Goal: Complete application form

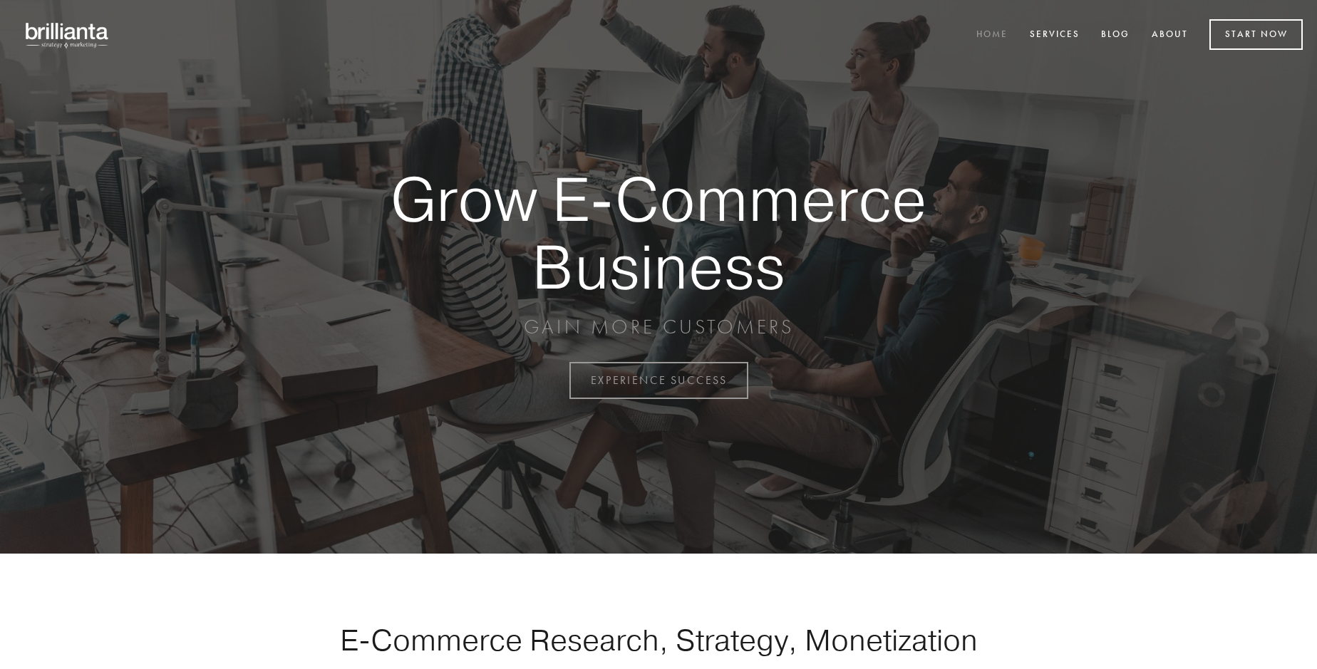
scroll to position [3736, 0]
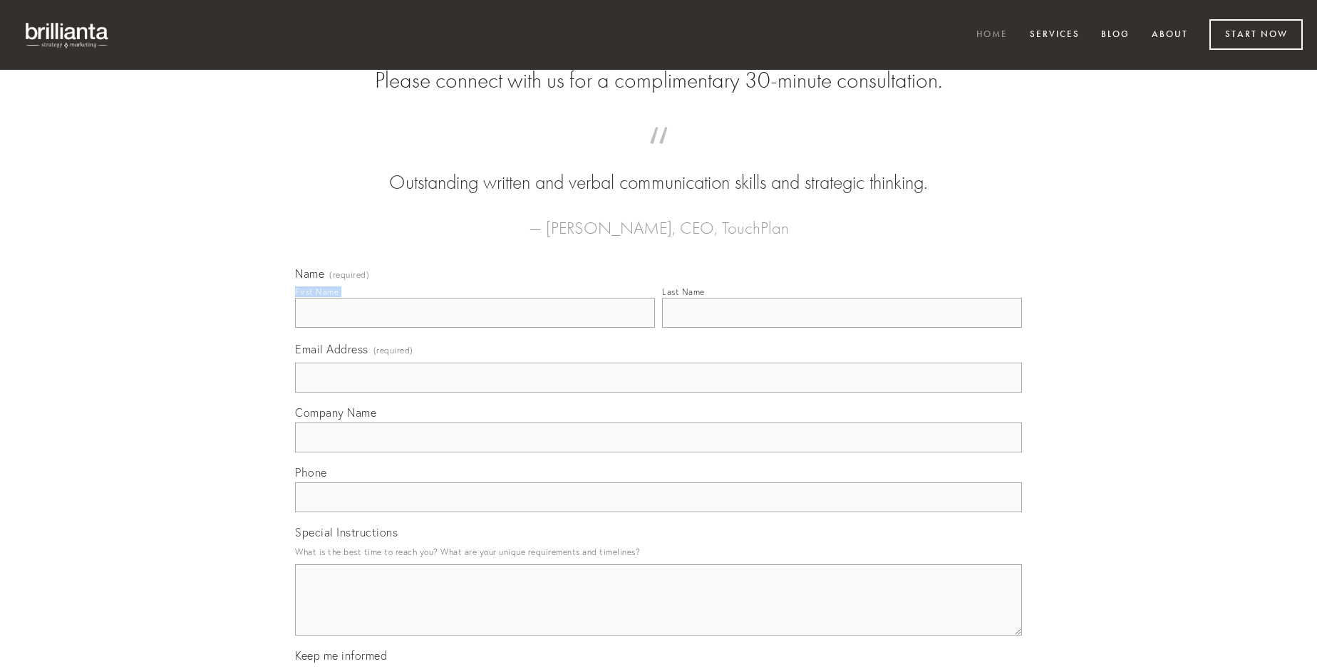
type input "[PERSON_NAME]"
click at [842, 328] on input "Last Name" at bounding box center [842, 313] width 360 height 30
type input "[PERSON_NAME]"
click at [659, 393] on input "Email Address (required)" at bounding box center [658, 378] width 727 height 30
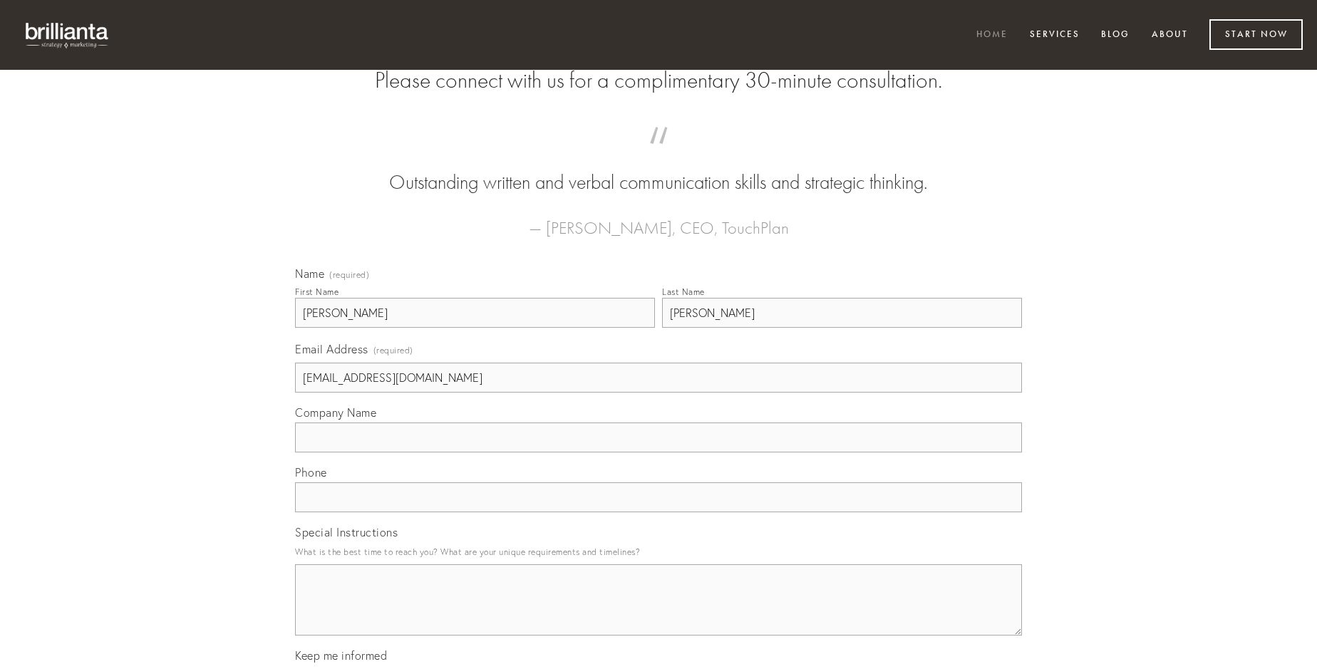
type input "[EMAIL_ADDRESS][DOMAIN_NAME]"
click at [659, 453] on input "Company Name" at bounding box center [658, 438] width 727 height 30
type input "calamitas"
click at [659, 512] on input "text" at bounding box center [658, 498] width 727 height 30
click at [659, 613] on textarea "Special Instructions" at bounding box center [658, 600] width 727 height 71
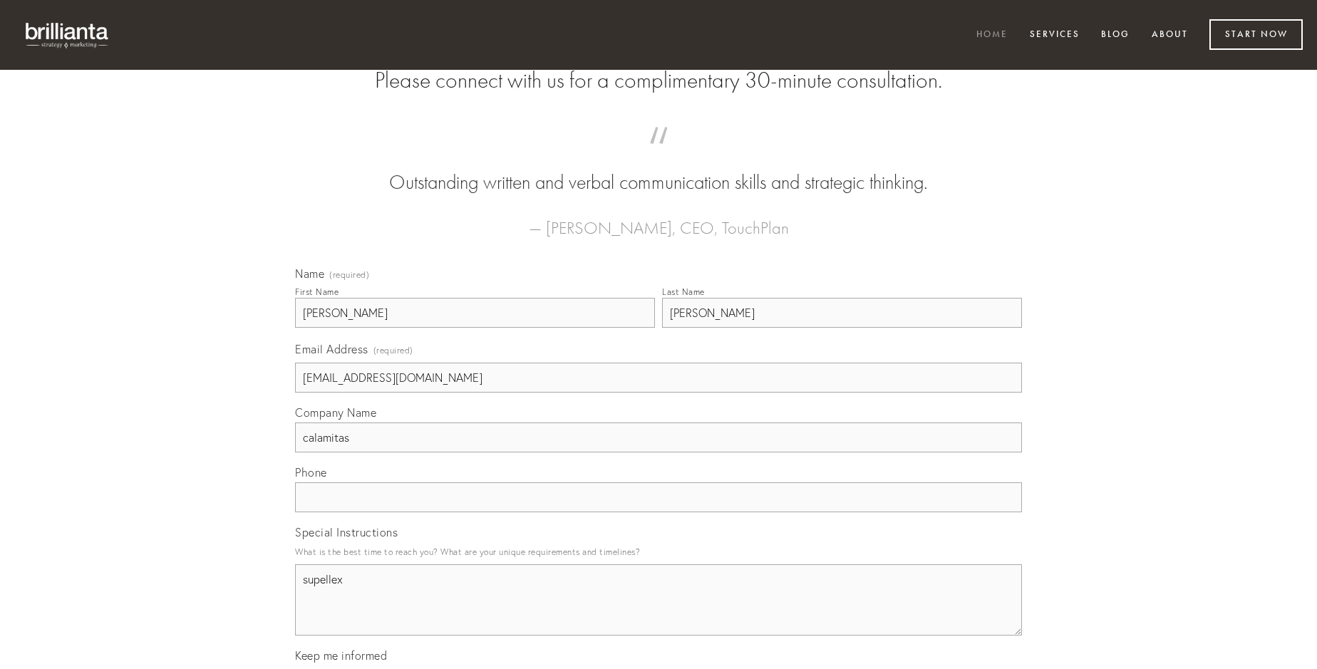
type textarea "supellex"
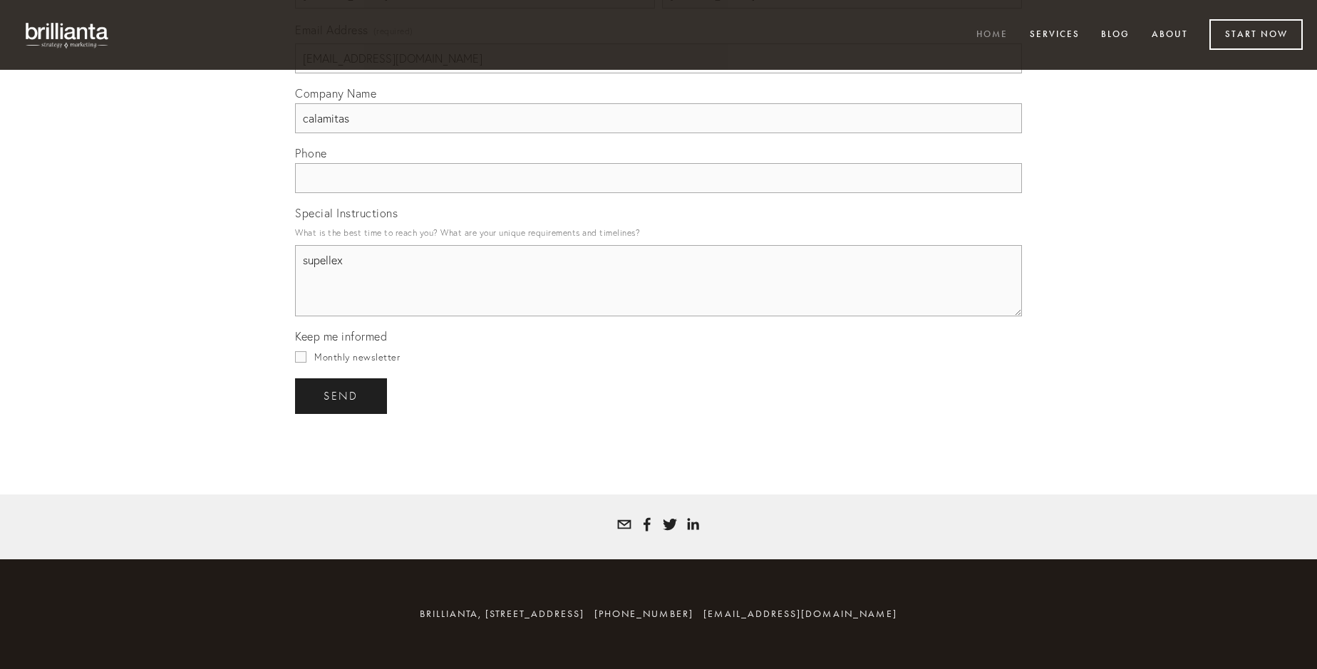
click at [342, 396] on span "send" at bounding box center [341, 396] width 35 height 13
